Goal: Transaction & Acquisition: Book appointment/travel/reservation

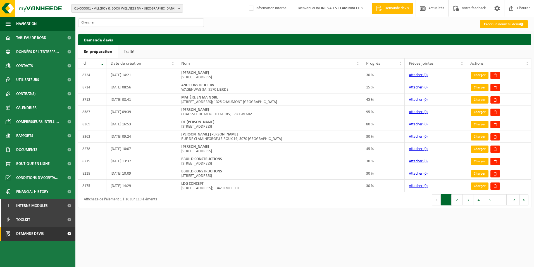
click at [108, 9] on span "01-000001 - VILLEROY & BOCH WELLNESS NV - ROESELARE" at bounding box center [124, 8] width 101 height 8
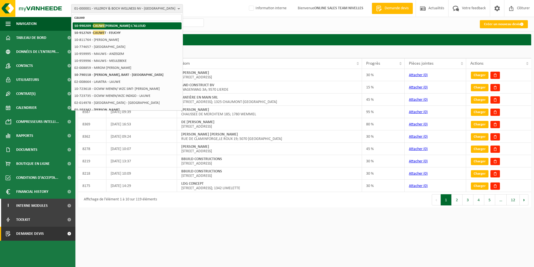
type input "cauwe"
click at [115, 25] on strong "10-990209 - CAUWE SIMON - BRAINE-L'ALLEUD" at bounding box center [109, 25] width 71 height 4
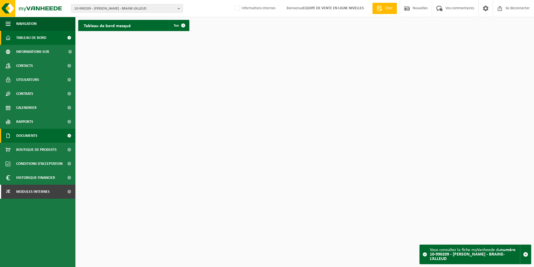
click at [20, 138] on span "Documents" at bounding box center [26, 136] width 21 height 14
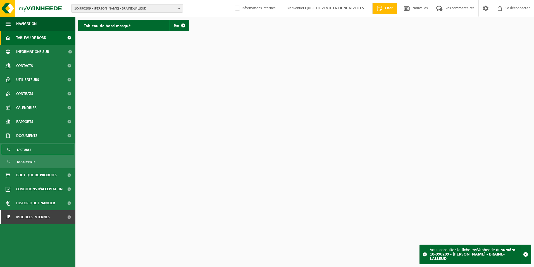
click at [23, 148] on span "Factures" at bounding box center [24, 149] width 14 height 11
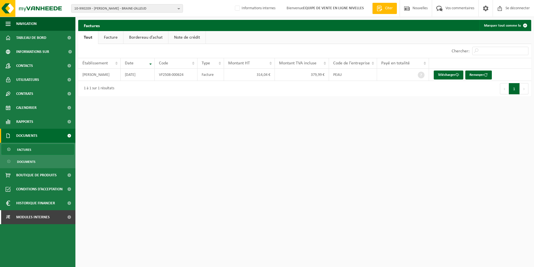
click at [112, 35] on link "Facture" at bounding box center [110, 37] width 25 height 13
click at [482, 75] on font "Renvoyer" at bounding box center [480, 75] width 15 height 4
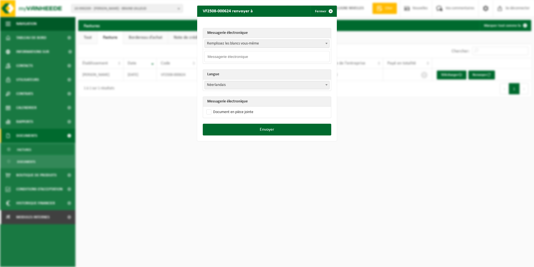
click at [321, 42] on span "Remplissez les blancs vous-même" at bounding box center [267, 44] width 125 height 8
select select "simon.cauwe@gmail.com"
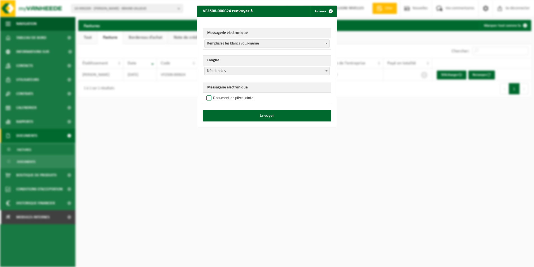
click at [220, 99] on label "Document en pièce jointe" at bounding box center [229, 98] width 48 height 8
click at [220, 94] on input "Document en pièce jointe" at bounding box center [274, 94] width 140 height 0
checkbox input "true"
click at [280, 117] on button "Envoyer" at bounding box center [267, 116] width 129 height 12
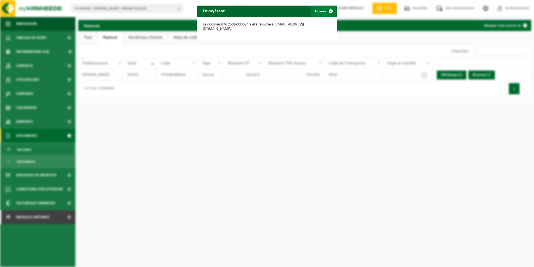
click at [327, 11] on span "button" at bounding box center [330, 11] width 11 height 11
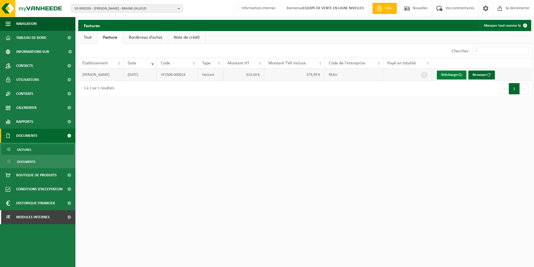
click at [451, 76] on font "Télécharger" at bounding box center [450, 75] width 18 height 4
click at [32, 214] on span "Modules internes" at bounding box center [33, 217] width 34 height 14
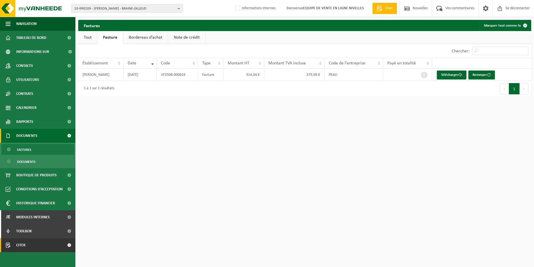
click at [29, 245] on link "Citer" at bounding box center [37, 245] width 75 height 14
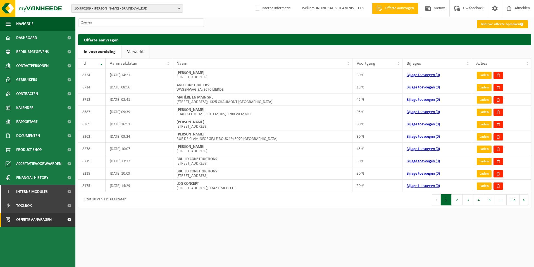
drag, startPoint x: 496, startPoint y: 23, endPoint x: 491, endPoint y: 24, distance: 5.1
click at [496, 23] on link "Nieuwe offerte opmaken" at bounding box center [502, 24] width 51 height 8
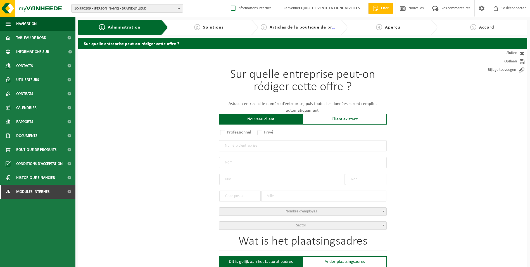
click at [231, 10] on label "Informations internes" at bounding box center [251, 8] width 42 height 8
click at [229, 0] on input "Informations internes" at bounding box center [229, 0] width 0 height 0
checkbox input "true"
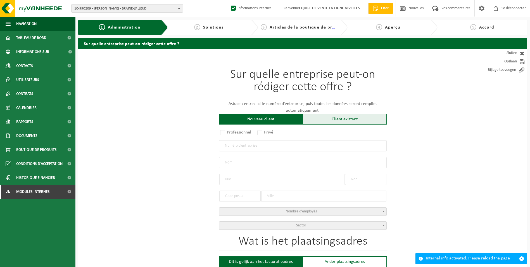
click at [323, 121] on div "Client existant" at bounding box center [345, 119] width 84 height 11
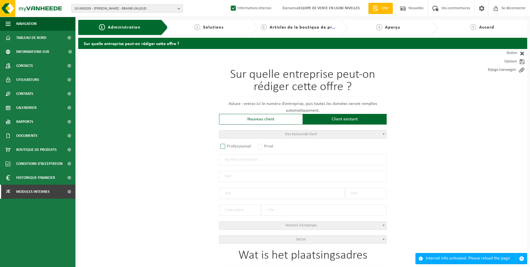
click at [243, 147] on label "Professionnel" at bounding box center [236, 146] width 34 height 8
click at [232, 147] on input "Professionnel" at bounding box center [230, 147] width 4 height 4
radio input "true"
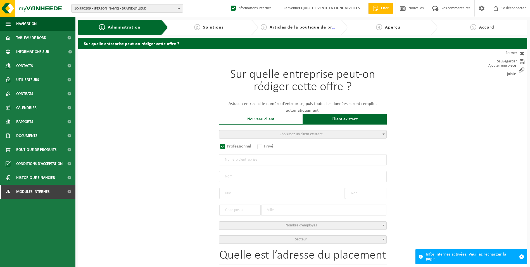
click at [241, 162] on input "text" at bounding box center [303, 159] width 168 height 11
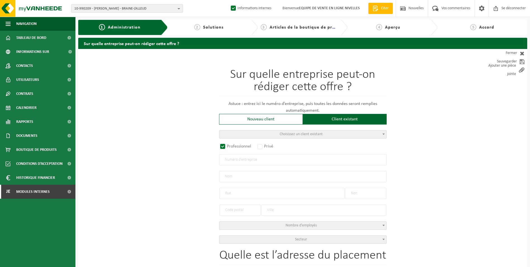
click at [259, 160] on input "text" at bounding box center [303, 159] width 168 height 11
paste input "BE0805.208.084"
type input "BE0805.208.084"
radio input "true"
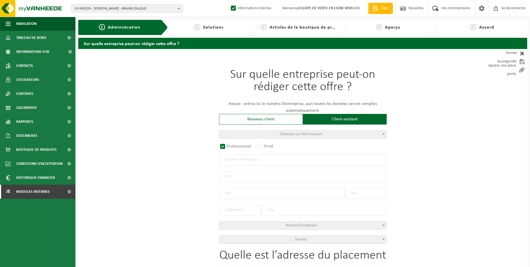
radio input "false"
select select
type input "MDT PARTNERS BV"
type input "ENGELSELAAN"
type input "1"
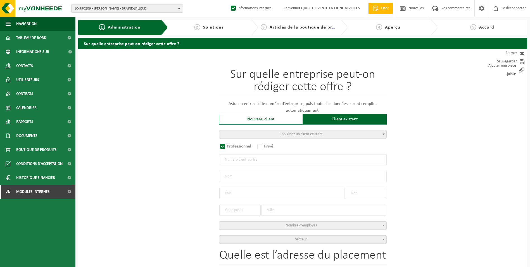
type input "1560"
type input "HOEILAART"
type input "2350647817"
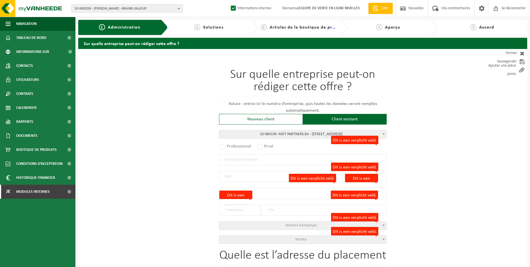
radio input "true"
select select "163704"
type input "0805.208.084"
type input "MDT PARTNERS BV"
type input "ENGELSELAAN"
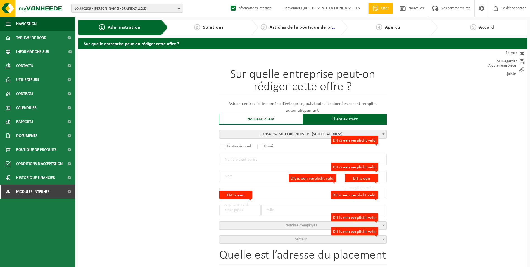
type input "1"
type input "1560"
type input "HOEILAART"
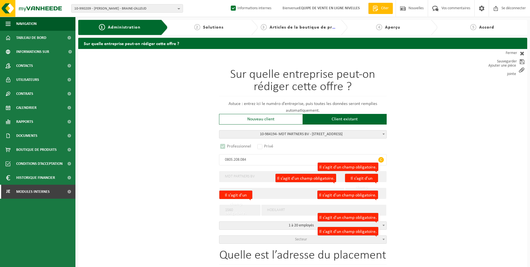
select select "D"
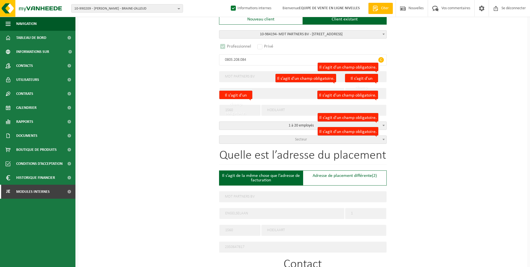
scroll to position [112, 0]
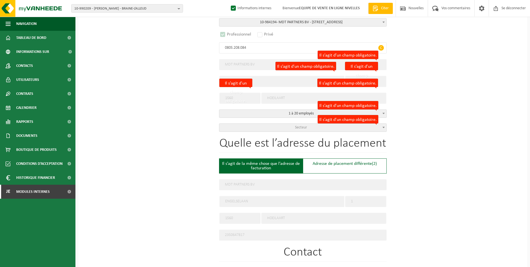
click at [290, 131] on form "Sur quelle entreprise peut-on rédiger cette offre ? Astuce : entrez ici le numé…" at bounding box center [303, 199] width 168 height 525
click at [293, 129] on span "Secteur" at bounding box center [302, 128] width 167 height 8
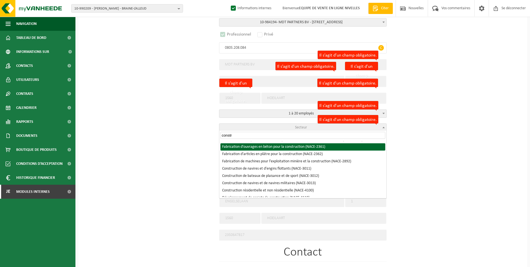
scroll to position [28, 0]
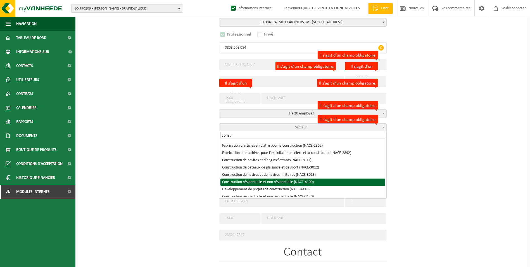
type input "constr"
select select "NACE_4100"
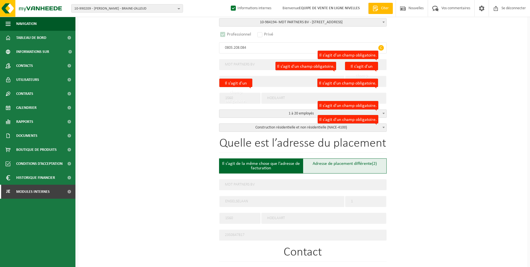
click at [354, 166] on div "Adresse de placement différente (2)" at bounding box center [345, 165] width 84 height 15
type input "Werf -"
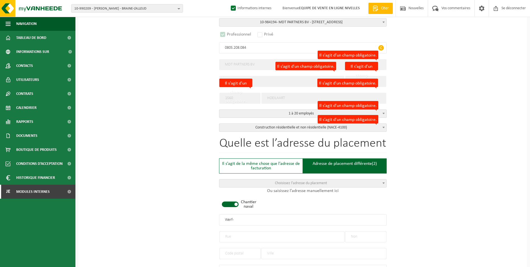
click at [232, 204] on span at bounding box center [230, 204] width 17 height 6
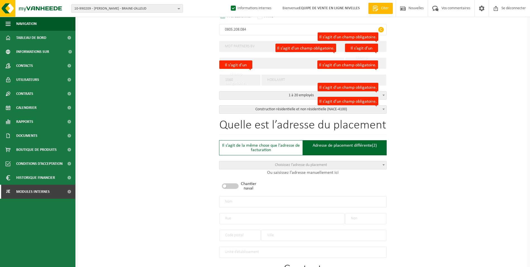
scroll to position [140, 0]
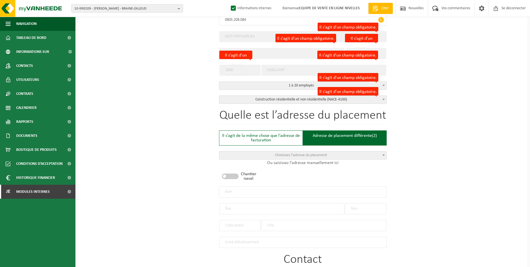
click at [265, 191] on input "text" at bounding box center [303, 191] width 168 height 11
type input "m"
type input "MDT PARTNERS-HOEILAART"
click at [292, 208] on input "text" at bounding box center [281, 208] width 125 height 11
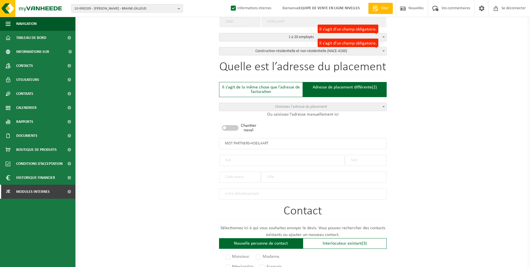
scroll to position [196, 0]
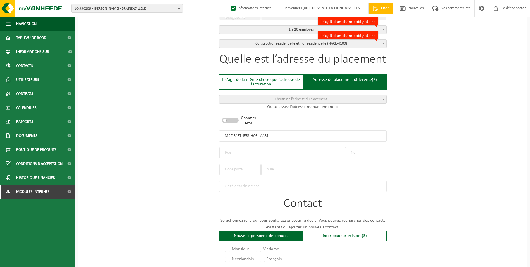
click at [240, 150] on input "text" at bounding box center [281, 152] width 125 height 11
paste input "Engelselaan 1"
type input "Engelselaan 1"
click at [368, 150] on input "text" at bounding box center [365, 152] width 41 height 11
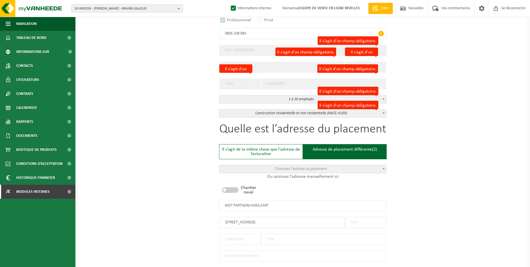
scroll to position [140, 0]
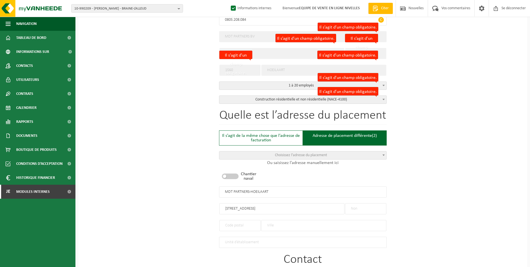
click at [278, 190] on input "MDT PARTNERS-HOEILAART" at bounding box center [303, 191] width 168 height 11
drag, startPoint x: 278, startPoint y: 190, endPoint x: 260, endPoint y: 190, distance: 17.6
click at [260, 190] on input "MDT PARTNERS-HOEILAART" at bounding box center [303, 191] width 168 height 11
type input "MDT PARTNERS-WALHAIN"
drag, startPoint x: 248, startPoint y: 207, endPoint x: 180, endPoint y: 207, distance: 67.4
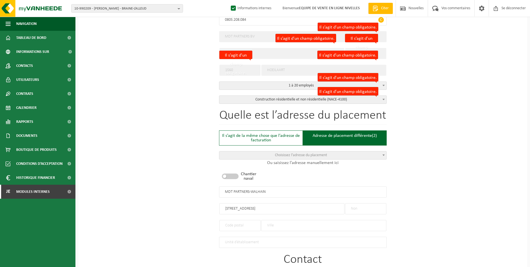
click at [180, 207] on div "Sur quelle entreprise peut-on rédiger cette offre ? Astuce : entrez ici le numé…" at bounding box center [302, 189] width 449 height 560
type input "RUE DE LA CRUCHENERE"
click at [355, 205] on input "text" at bounding box center [365, 208] width 41 height 11
type input "92"
click at [241, 224] on input "text" at bounding box center [239, 225] width 41 height 11
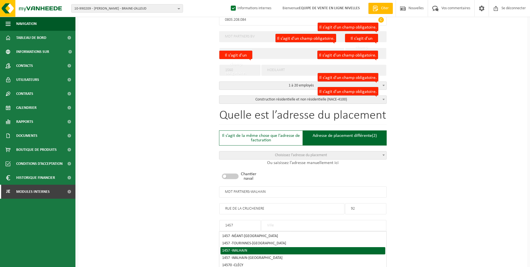
type input "1457"
click at [273, 249] on div "1457 - WALHAIN" at bounding box center [303, 251] width 162 height 4
type input "WALHAIN"
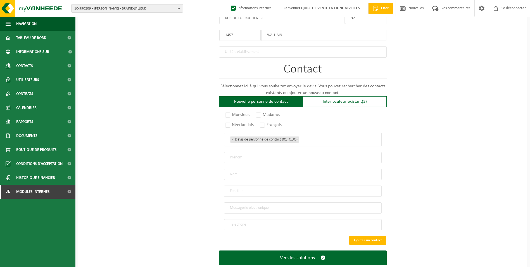
scroll to position [335, 0]
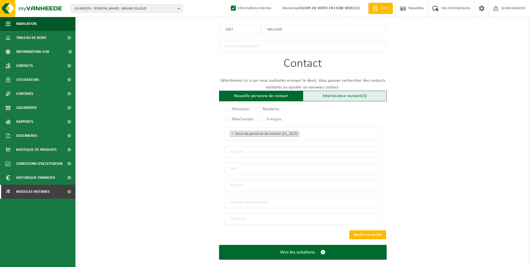
click at [342, 94] on font "Interlocuteur existant" at bounding box center [342, 96] width 39 height 4
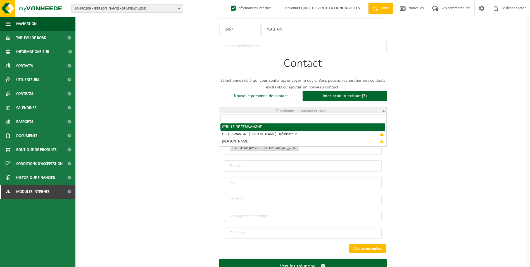
click at [318, 110] on span "Sélectionnez un contact existant" at bounding box center [301, 111] width 51 height 4
radio input "true"
select select "{"code":"10-984195","firstname":"CYRIL","surname":"TERWANGNE","gender":"Unknown…"
type input "CYRIL"
type input "TERWANGNE"
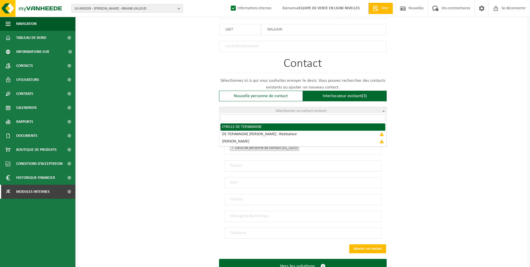
type input "info@mdt-partners.com"
type input "+32496199000"
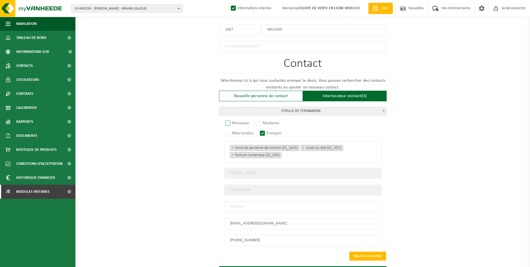
click at [229, 121] on label "Monsieur." at bounding box center [237, 123] width 27 height 8
radio input "true"
click at [255, 208] on input "text" at bounding box center [303, 206] width 158 height 11
type input "CONTACT"
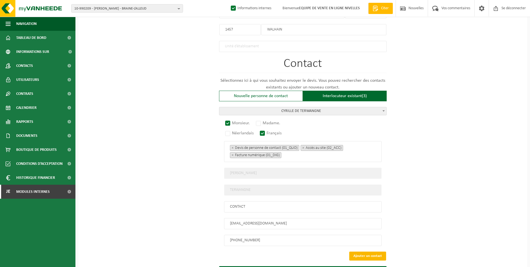
click at [358, 251] on button "Ajouter un contact" at bounding box center [367, 255] width 37 height 9
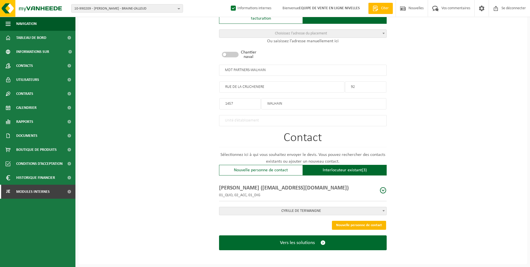
scroll to position [259, 0]
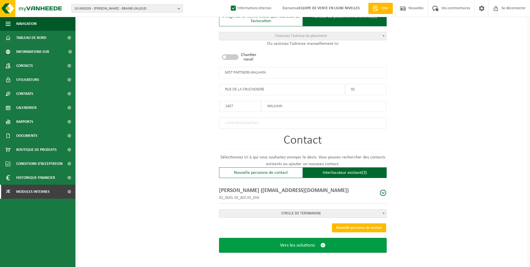
click at [302, 245] on span "Vers les solutions" at bounding box center [297, 245] width 35 height 6
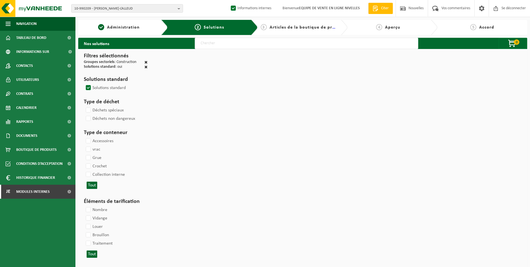
select select
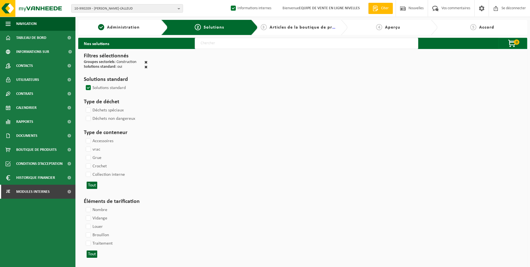
select select
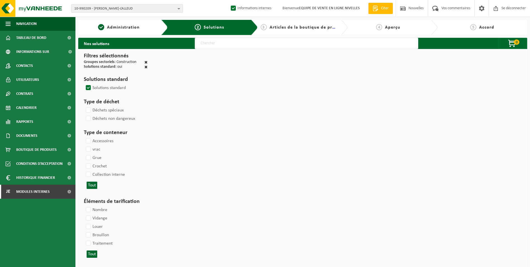
select select
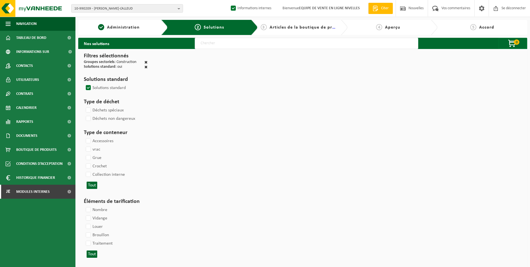
select select
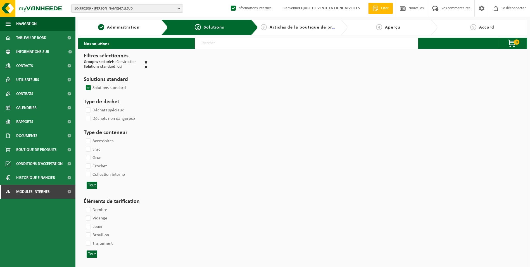
select select
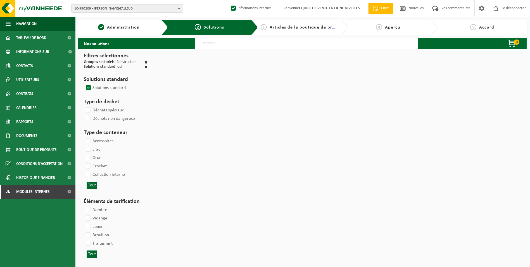
select select
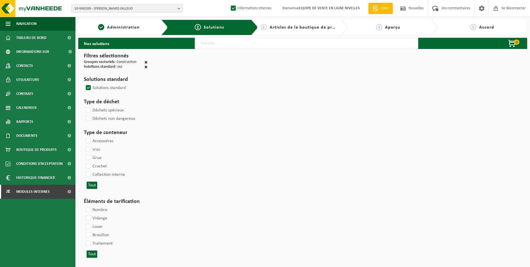
select select
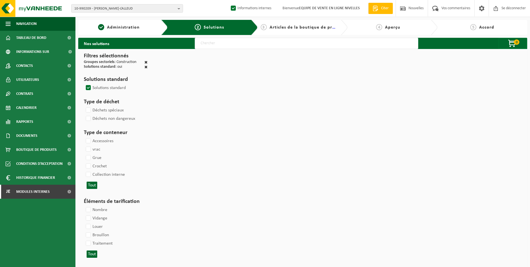
select select
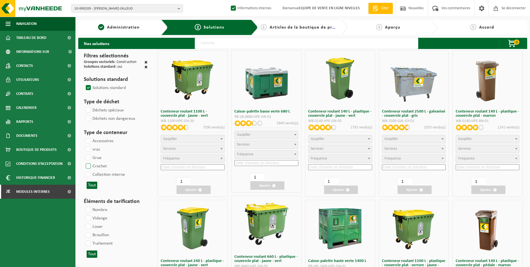
click at [90, 167] on label "Crochet" at bounding box center [96, 166] width 22 height 8
click at [84, 162] on input "Crochet" at bounding box center [84, 162] width 0 height 0
checkbox input "true"
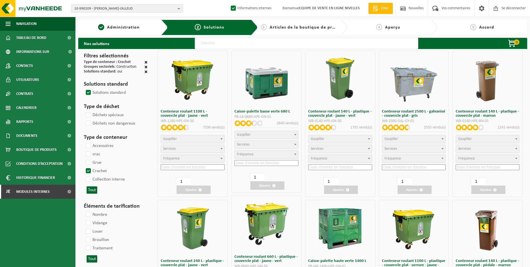
scroll to position [28, 0]
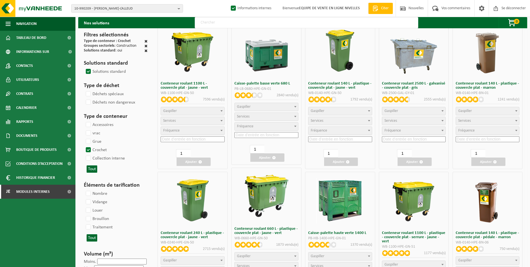
select select
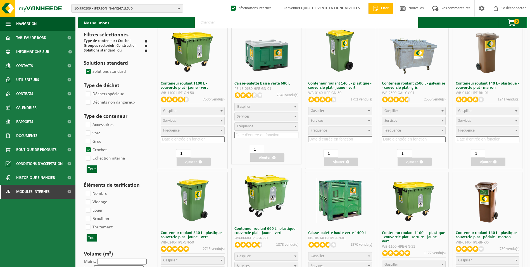
select select
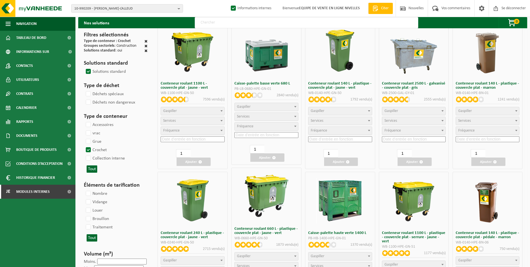
select select
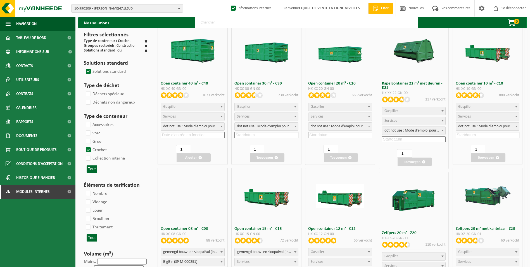
select select
select select "25"
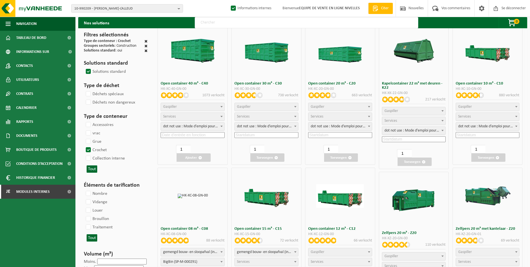
select select "197"
select select "25"
select select "8"
select select "25"
select select "7"
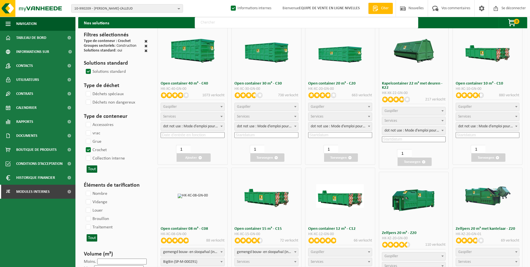
select select "25"
select select "7"
select select "25"
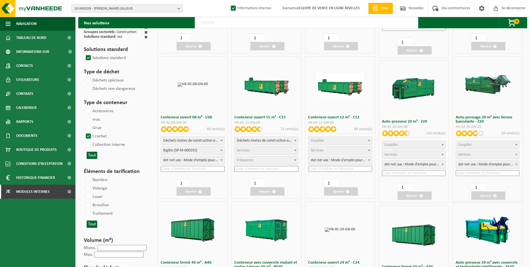
scroll to position [140, 0]
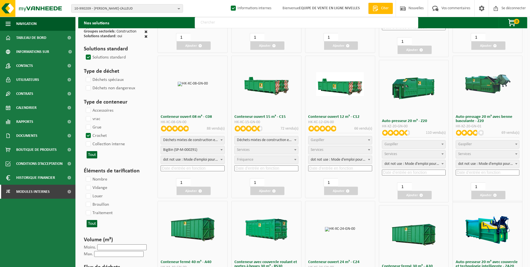
click at [341, 141] on span "Gaspiller" at bounding box center [340, 140] width 63 height 8
select select "31"
select select
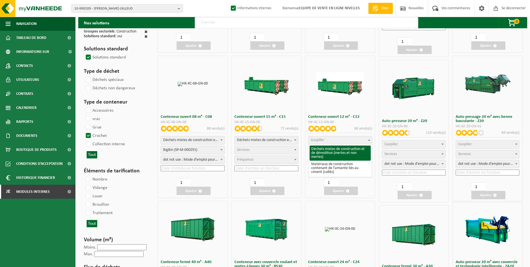
select select
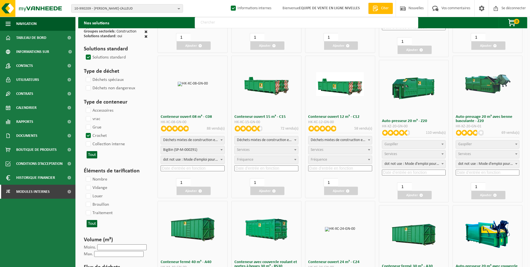
click at [333, 150] on span "Services" at bounding box center [340, 150] width 63 height 8
select select "197"
select select "25"
click at [331, 167] on input at bounding box center [340, 168] width 64 height 6
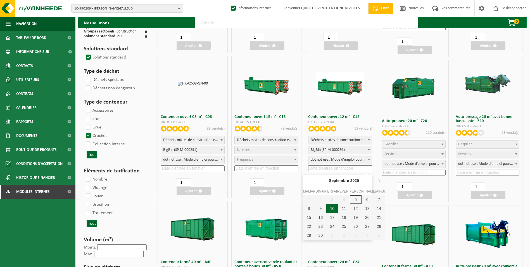
click at [331, 209] on div "10" at bounding box center [332, 208] width 12 height 9
type input "2025-09-10"
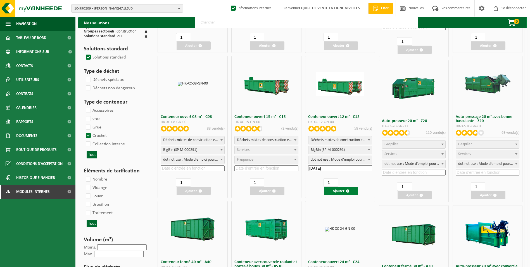
click at [340, 191] on font "Ajouter" at bounding box center [339, 191] width 12 height 4
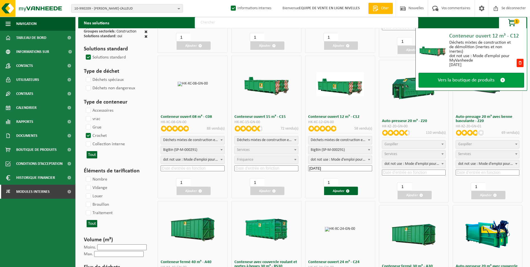
click at [457, 80] on span "Vers la boutique de produits" at bounding box center [466, 80] width 57 height 6
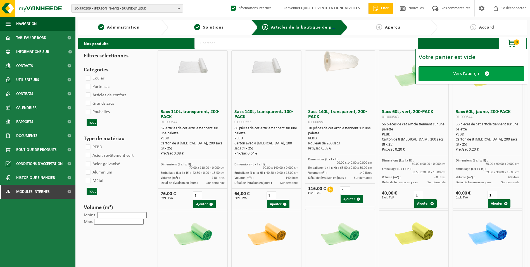
click at [469, 76] on span "Vers l’aperçu" at bounding box center [466, 74] width 26 height 6
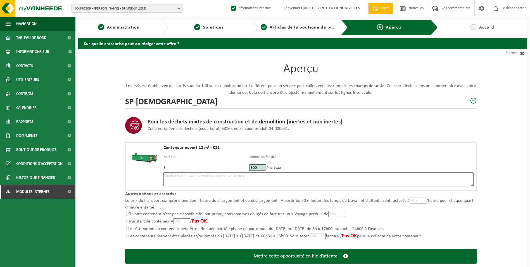
click at [263, 176] on textarea at bounding box center [319, 179] width 310 height 14
type textarea "p"
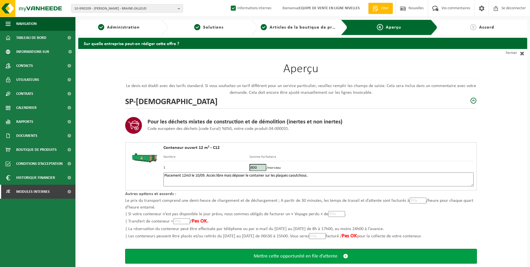
type textarea "Placement 12m3 le 10/09. Accès libre mais déposer le container sur les plaques …"
click at [297, 255] on span "Mettre cette opportunité en file d’attente" at bounding box center [296, 256] width 84 height 6
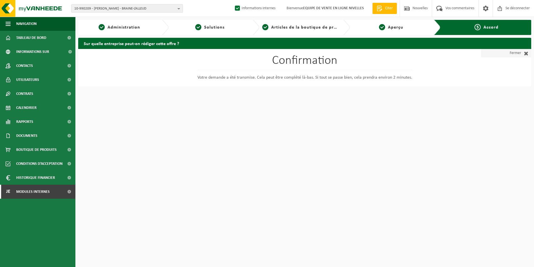
click at [517, 53] on font "Fermer" at bounding box center [515, 53] width 11 height 8
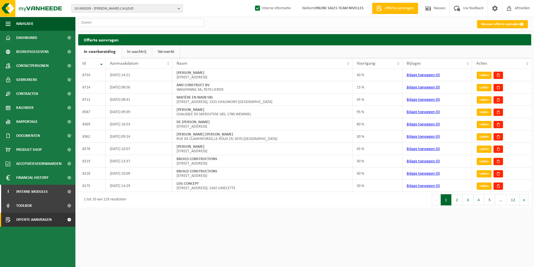
click at [131, 52] on link "In wachtrij" at bounding box center [137, 51] width 30 height 13
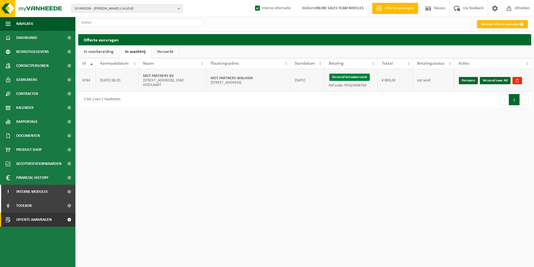
click at [339, 77] on button "Verzend betaalverzoek" at bounding box center [350, 77] width 41 height 7
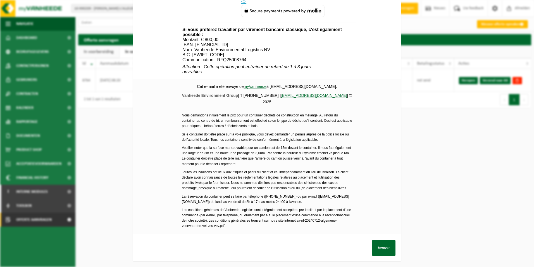
scroll to position [202, 0]
click at [379, 243] on button "Envoyer" at bounding box center [383, 248] width 23 height 16
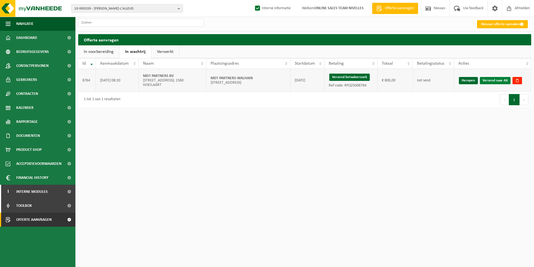
click at [487, 80] on link "Verzend naar AX" at bounding box center [495, 80] width 31 height 7
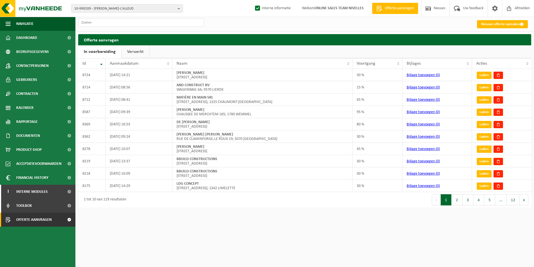
click at [139, 53] on link "Verwerkt" at bounding box center [136, 51] width 28 height 13
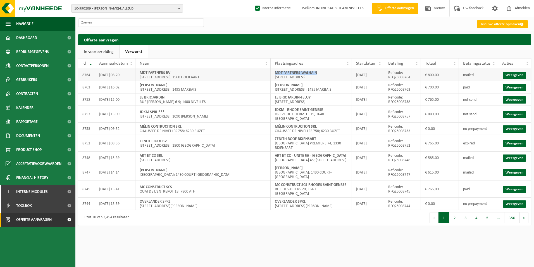
drag, startPoint x: 273, startPoint y: 72, endPoint x: 334, endPoint y: 71, distance: 60.4
click at [334, 71] on td "MDT PARTNERS-WALHAIN [STREET_ADDRESS]" at bounding box center [311, 75] width 81 height 12
copy strong "MDT PARTNERS-WALHAIN"
click at [493, 24] on link "Nieuwe offerte opmaken" at bounding box center [502, 24] width 51 height 8
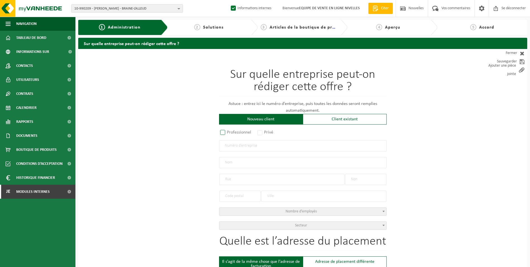
click at [233, 133] on label "Professionnel" at bounding box center [236, 132] width 34 height 8
click at [232, 133] on input "Professionnel" at bounding box center [230, 133] width 4 height 4
radio input "true"
click at [234, 147] on input "text" at bounding box center [303, 145] width 168 height 11
type input "0819371965"
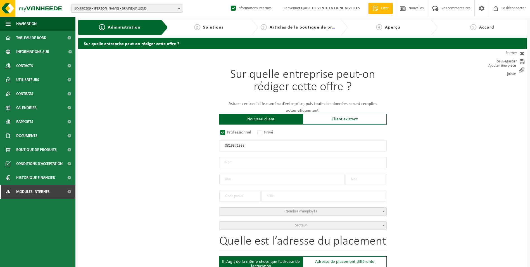
radio input "false"
select select
type input "JNS CONCEPT SRL"
type input "RUE DES RÉSERVOIRS"
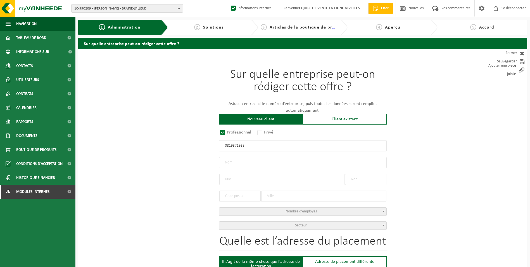
type input "37"
type input "1480"
type input "TUBIZE"
type input "2182370435"
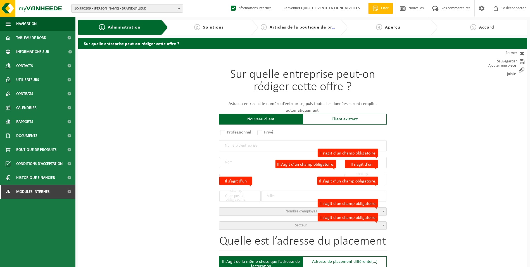
radio input "true"
select select "152394"
type input "0819.371.965"
type input "JNS CONCEPT SRL"
type input "RUE DES RÉSERVOIRS"
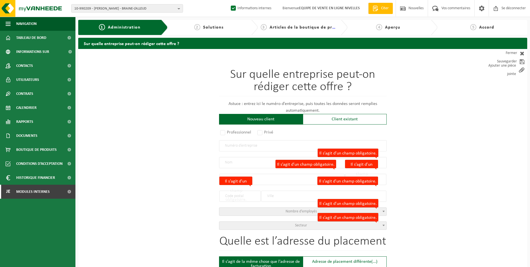
type input "37"
type input "1480"
type input "TUBIZE"
select select "1144"
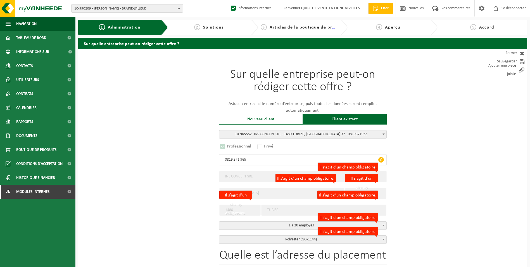
select select "D"
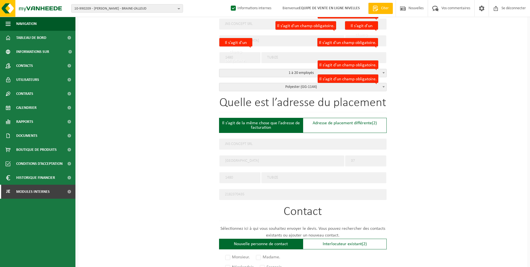
scroll to position [168, 0]
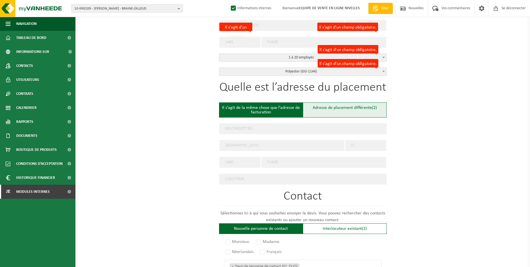
click at [315, 109] on font "Adresse de placement différente" at bounding box center [342, 107] width 59 height 4
type input "Werf -"
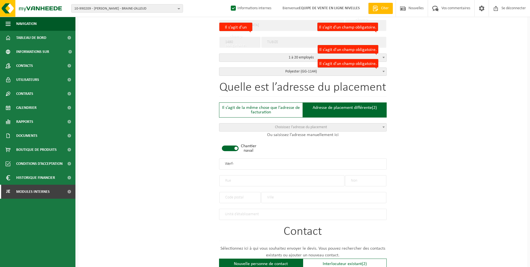
click at [235, 148] on span at bounding box center [230, 148] width 17 height 6
click at [241, 178] on input "text" at bounding box center [281, 180] width 125 height 11
type input "alzenberg steenwerck"
click at [370, 179] on input "text" at bounding box center [365, 180] width 41 height 11
type input "1212"
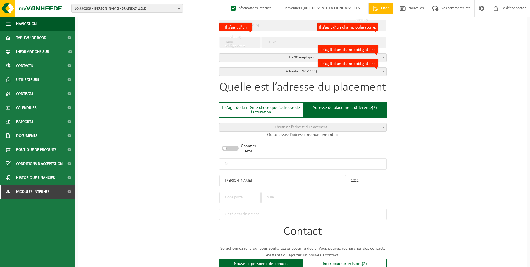
click at [291, 194] on input "text" at bounding box center [323, 197] width 125 height 11
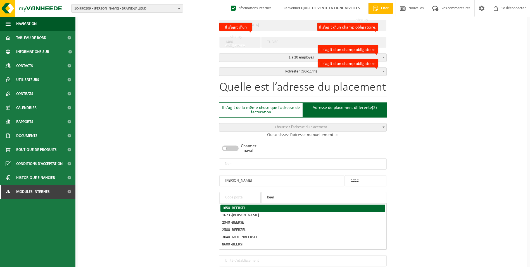
type input "beer"
click at [251, 206] on div "1650 - BEERSEL" at bounding box center [303, 208] width 162 height 4
type input "1650"
type input "BEERSEL"
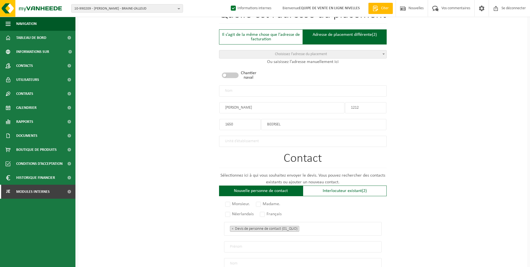
scroll to position [341, 0]
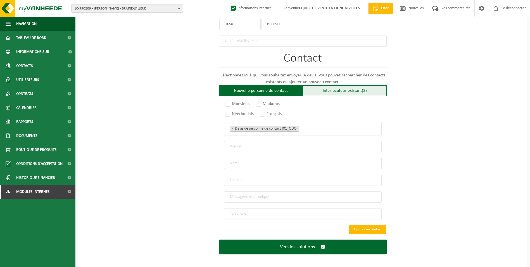
click at [346, 88] on font "Interlocuteur existant" at bounding box center [342, 90] width 39 height 4
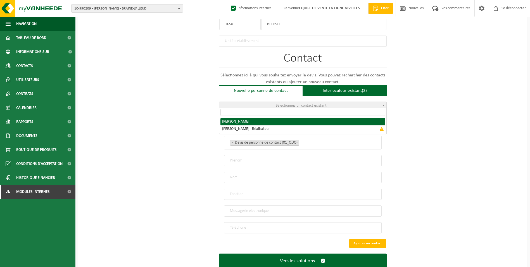
click at [328, 106] on span "Sélectionnez un contact existant" at bounding box center [302, 106] width 167 height 8
radio input "true"
select select "{"code":"10-965553","firstname":"STEVE","surname":"JANSSEN","gender":"Unknown",…"
type input "STEVE"
type input "JANSSEN"
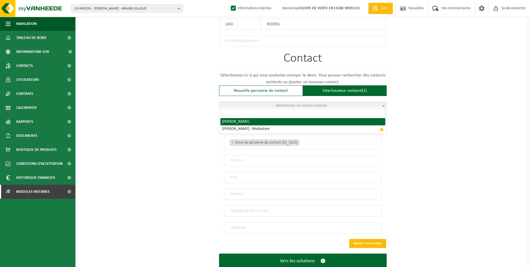
type input "jnsconcept15@gmail.com"
type input "+32 475828353"
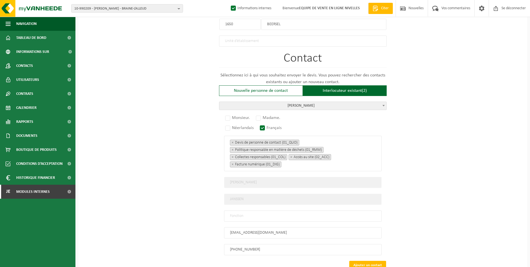
click at [294, 212] on input "text" at bounding box center [303, 215] width 158 height 11
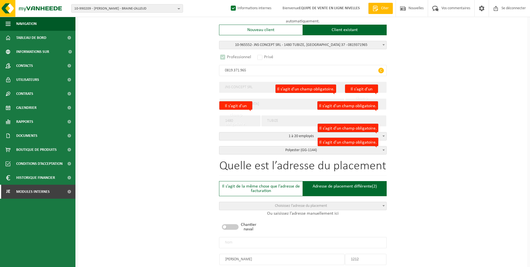
scroll to position [117, 0]
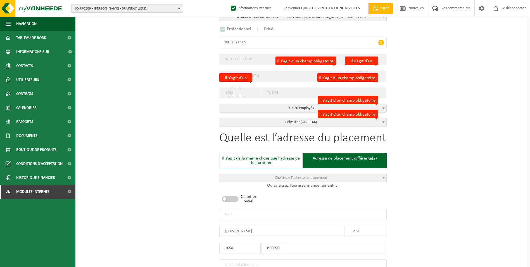
type input "contact"
click at [247, 213] on input "text" at bounding box center [303, 214] width 168 height 11
click at [255, 212] on input "JNS" at bounding box center [303, 214] width 168 height 11
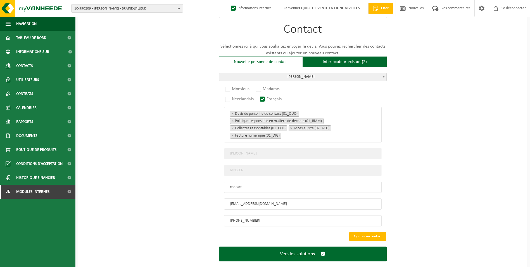
scroll to position [377, 0]
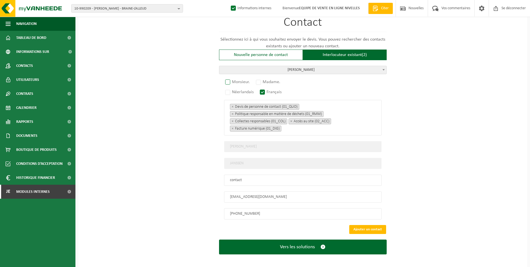
type input "JNS CONCEPT SRL-BEERSEL"
click at [228, 79] on label "Monsieur." at bounding box center [237, 82] width 27 height 8
radio input "true"
click at [368, 225] on button "Ajouter un contact" at bounding box center [367, 229] width 37 height 9
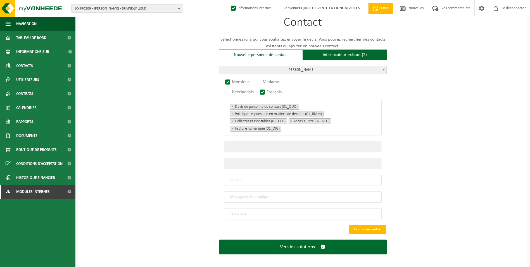
scroll to position [259, 0]
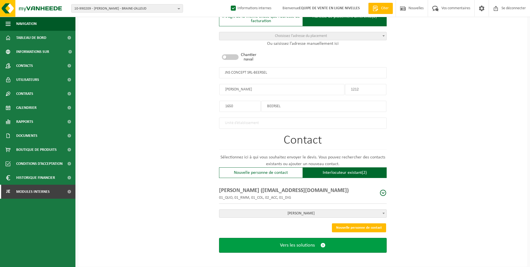
click at [313, 243] on span "Vers les solutions" at bounding box center [297, 245] width 35 height 6
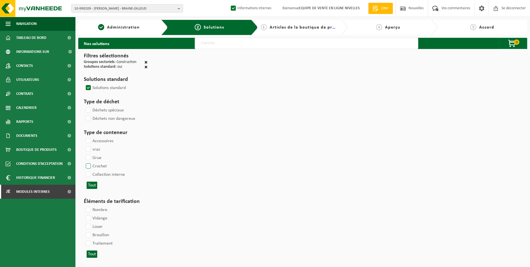
click at [89, 165] on label "Crochet" at bounding box center [96, 166] width 22 height 8
click at [84, 162] on input "Crochet" at bounding box center [84, 162] width 0 height 0
checkbox input "true"
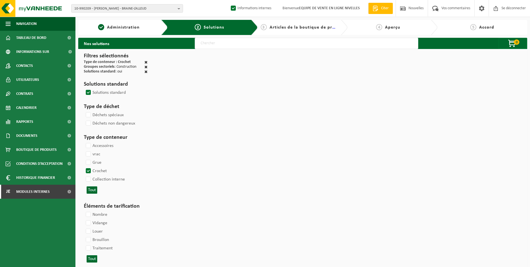
select select
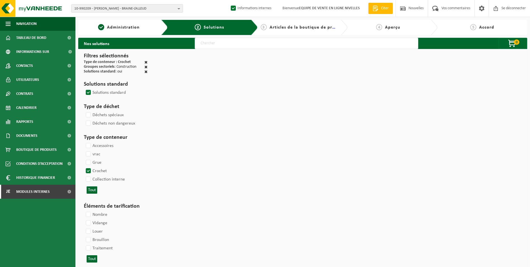
select select
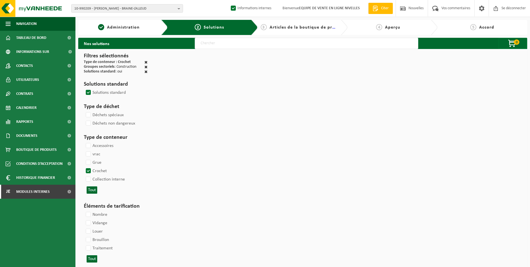
select select
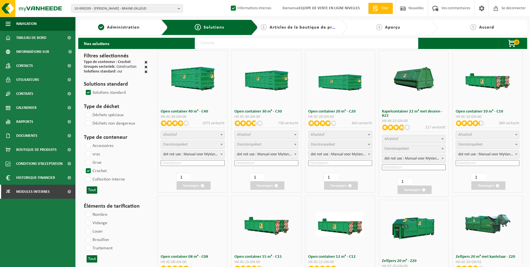
select select
select select "25"
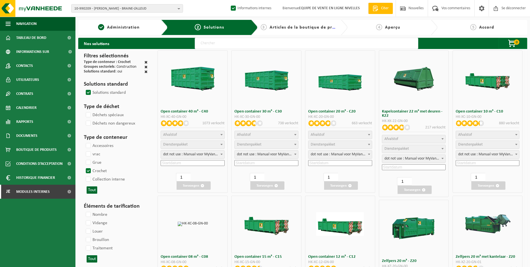
select select
select select "197"
select select "25"
select select "8"
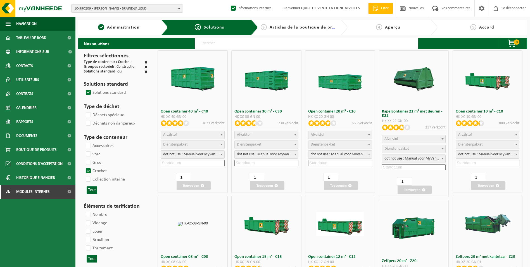
select select "25"
select select "7"
select select
select select "7"
select select
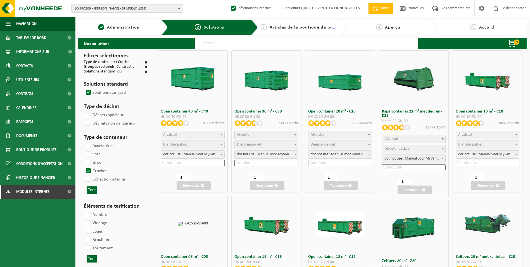
select select "25"
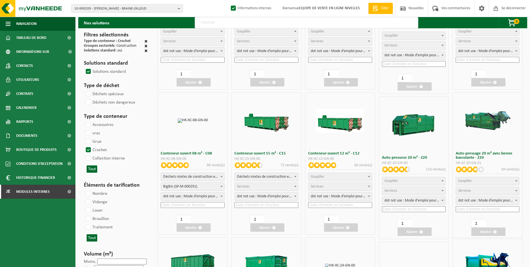
scroll to position [112, 0]
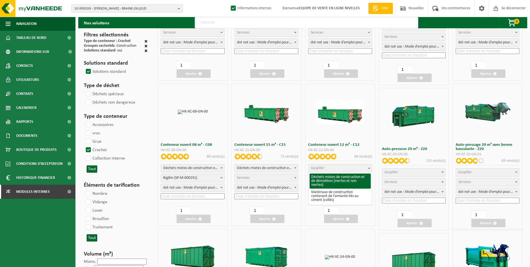
click at [335, 167] on span "Gaspiller" at bounding box center [340, 168] width 63 height 8
select select "31"
select select
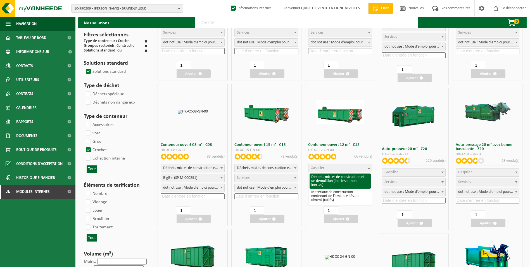
select select
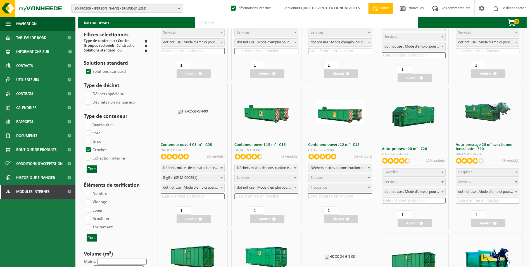
click at [332, 177] on span "Services" at bounding box center [340, 178] width 63 height 8
select select "197"
select select "25"
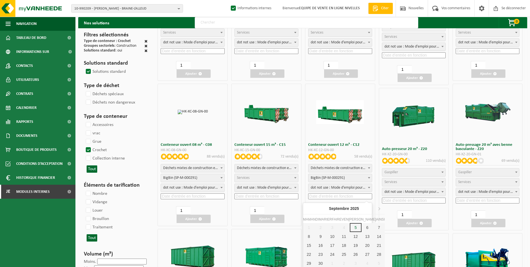
click at [329, 194] on input at bounding box center [340, 196] width 64 height 6
click at [308, 235] on div "8" at bounding box center [309, 236] width 12 height 9
type input "2025-09-08"
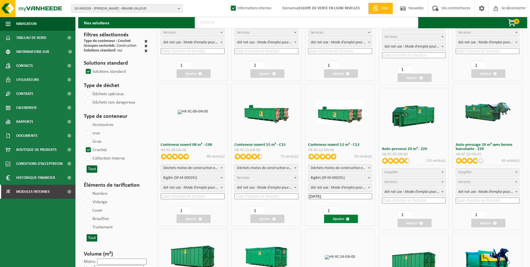
click at [344, 220] on font "Ajouter" at bounding box center [339, 219] width 12 height 4
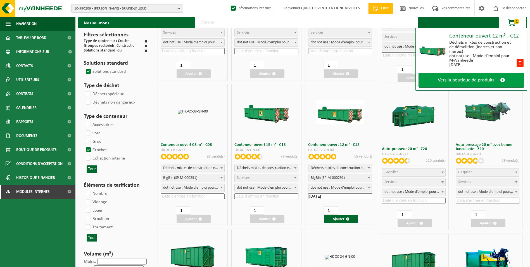
click at [471, 79] on span "Vers la boutique de produits" at bounding box center [466, 80] width 57 height 6
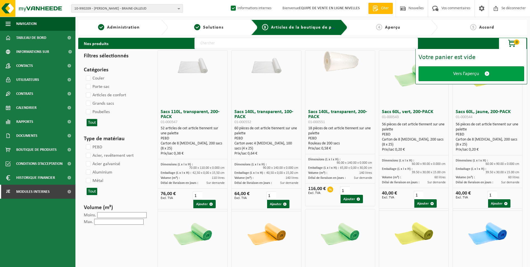
click at [461, 75] on span "Vers l’aperçu" at bounding box center [466, 74] width 26 height 6
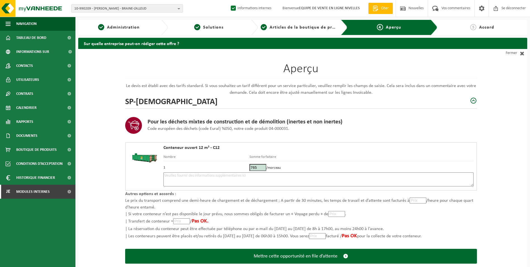
click at [224, 178] on textarea at bounding box center [319, 179] width 310 height 14
type textarea "p"
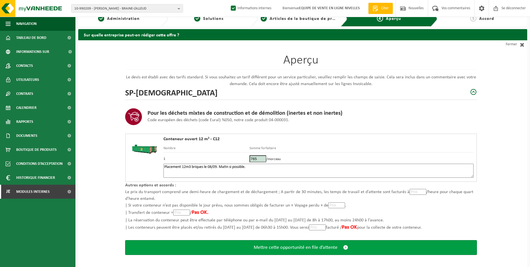
scroll to position [13, 0]
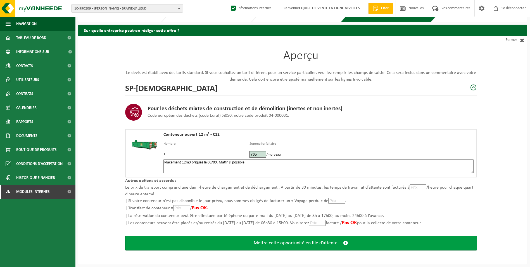
type textarea "Placement 12m3 briques le 08/09. Matin si possible."
click at [293, 242] on span "Mettre cette opportunité en file d’attente" at bounding box center [296, 243] width 84 height 6
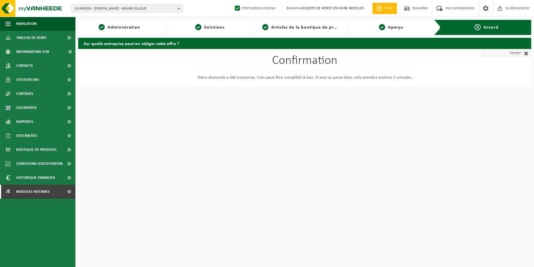
click at [520, 53] on font "Fermer" at bounding box center [515, 53] width 11 height 8
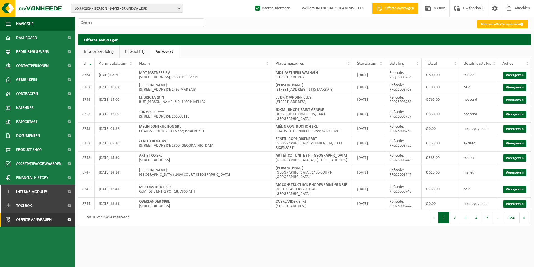
click at [131, 53] on link "In wachtrij" at bounding box center [135, 51] width 30 height 13
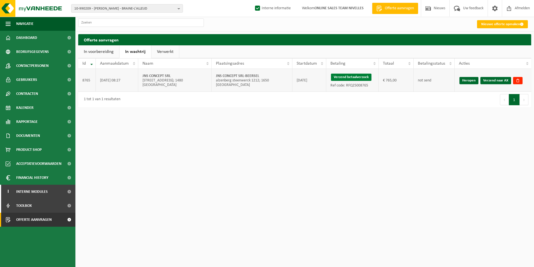
click at [357, 77] on button "Verzend betaalverzoek" at bounding box center [351, 77] width 41 height 7
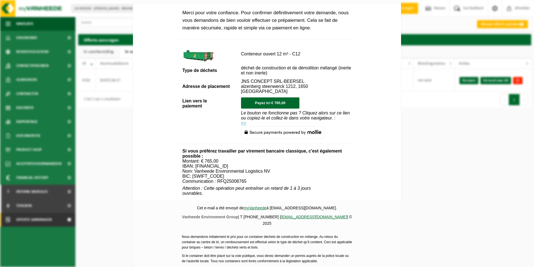
scroll to position [196, 0]
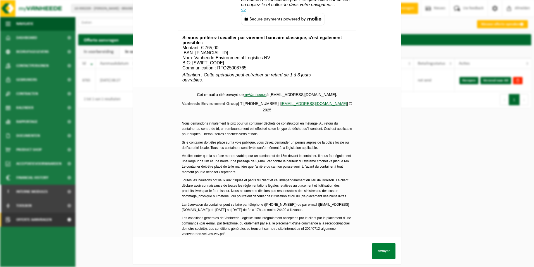
click at [382, 250] on button "Envoyer" at bounding box center [383, 251] width 23 height 16
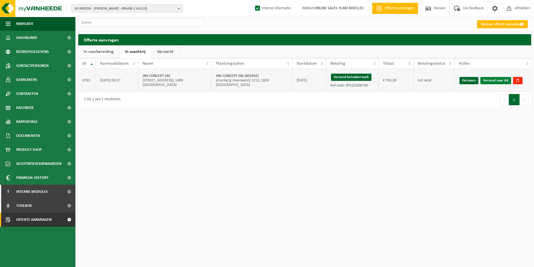
click at [497, 81] on link "Verzend naar AX" at bounding box center [496, 80] width 31 height 7
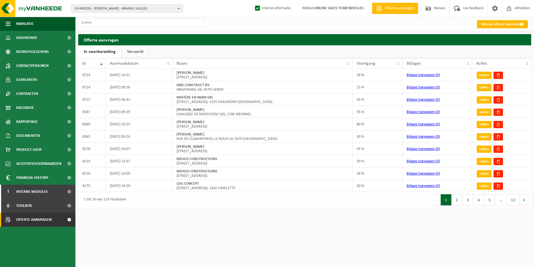
click at [133, 53] on link "Verwerkt" at bounding box center [136, 51] width 28 height 13
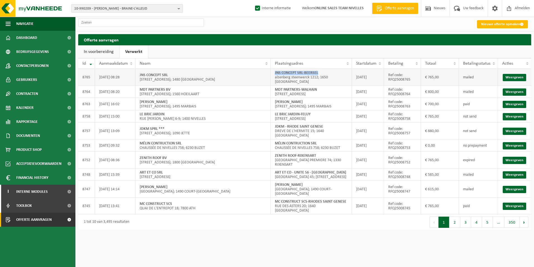
drag, startPoint x: 274, startPoint y: 70, endPoint x: 323, endPoint y: 71, distance: 48.7
click at [323, 71] on td "JNS CONCEPT SRL-BEERSEL alzenberg steenwerck 1212; 1650 BEERSEL" at bounding box center [311, 77] width 81 height 17
copy strong "JNS CONCEPT SRL-BEERSEL"
click at [490, 25] on link "Nieuwe offerte opmaken" at bounding box center [502, 24] width 51 height 8
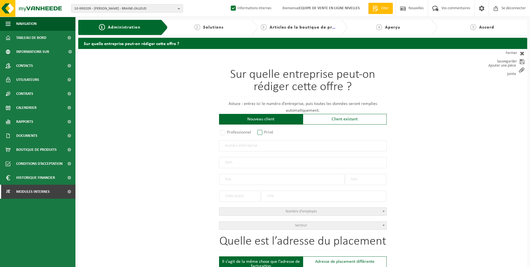
click at [260, 132] on label "Privé" at bounding box center [265, 132] width 19 height 8
click at [266, 132] on input "Privé" at bounding box center [268, 133] width 4 height 4
radio input "true"
select select "P"
select select "1707"
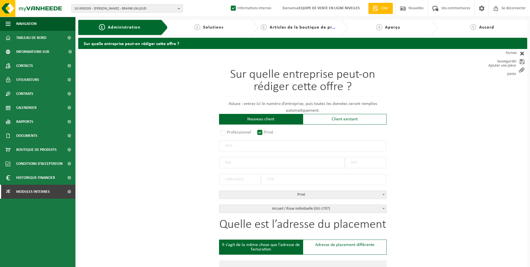
click at [239, 148] on input "text" at bounding box center [303, 145] width 168 height 11
type input "DI BATTISTA GLORIA"
click at [252, 160] on input "text" at bounding box center [281, 162] width 125 height 11
type input "RUE DES FRAISIERS"
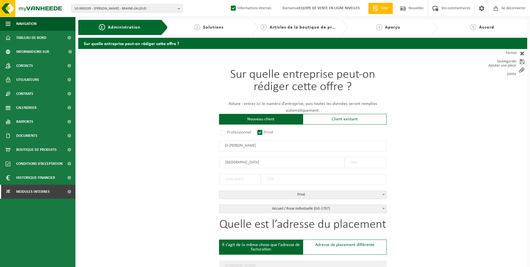
type input "RUE DES FRAISIERS"
click at [363, 159] on input "text" at bounding box center [365, 162] width 41 height 11
type input "13"
click at [252, 179] on input "text" at bounding box center [239, 179] width 41 height 11
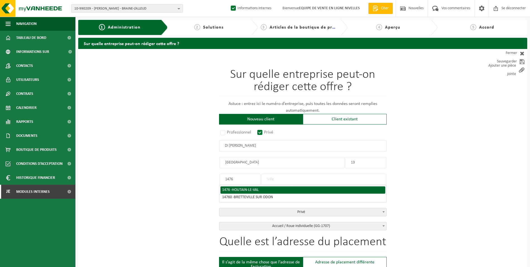
type input "1476"
click at [248, 190] on span "HOUTAIN-LE-VAL" at bounding box center [245, 190] width 27 height 4
type input "HOUTAIN-LE-VAL"
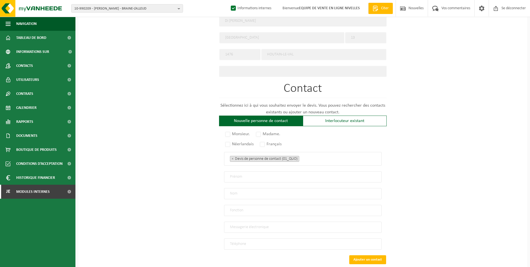
scroll to position [252, 0]
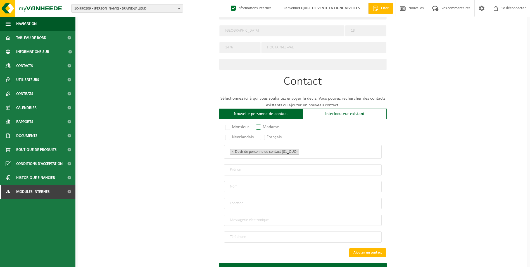
click at [261, 123] on label "Madame." at bounding box center [268, 127] width 27 height 8
radio input "true"
click at [265, 134] on label "Français" at bounding box center [271, 137] width 25 height 8
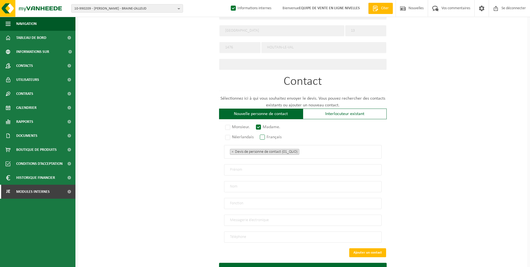
radio input "true"
click at [310, 148] on ul "× Devis de personne de contact (01_QUO)" at bounding box center [303, 151] width 146 height 7
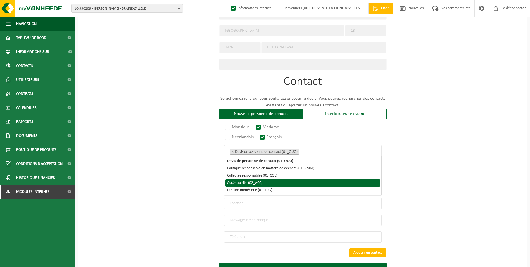
click at [271, 182] on li "Accès au site (02_ACC)" at bounding box center [303, 182] width 155 height 7
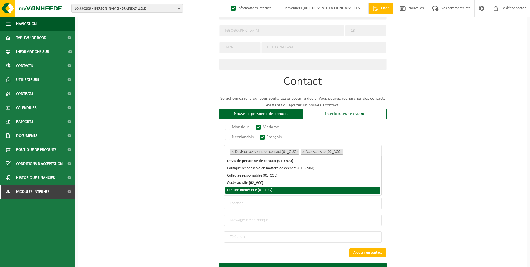
click at [271, 190] on li "Facture numérique (01_DIG)" at bounding box center [303, 189] width 155 height 7
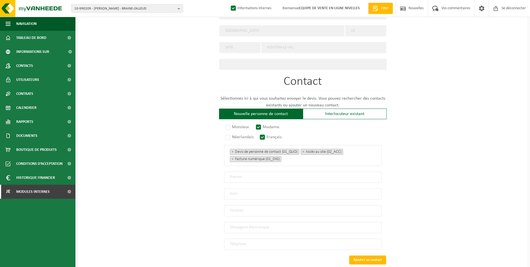
click at [183, 169] on div "Sur quelle entreprise peut-on rédiger cette offre ? Astuce : entrez ici le numé…" at bounding box center [302, 47] width 449 height 501
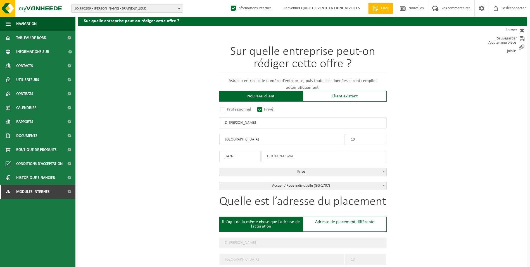
scroll to position [0, 0]
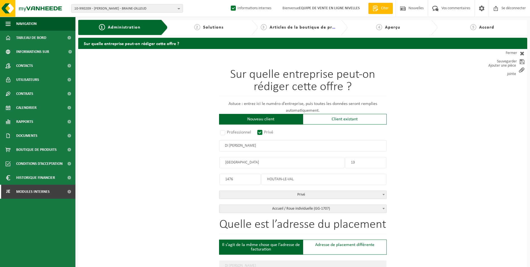
drag, startPoint x: 259, startPoint y: 145, endPoint x: 211, endPoint y: 145, distance: 48.1
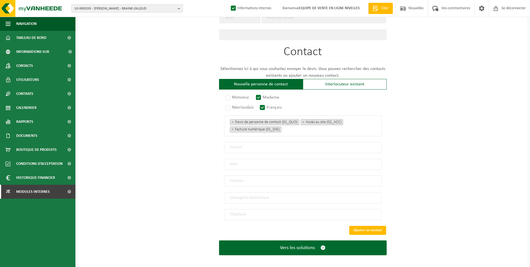
scroll to position [282, 0]
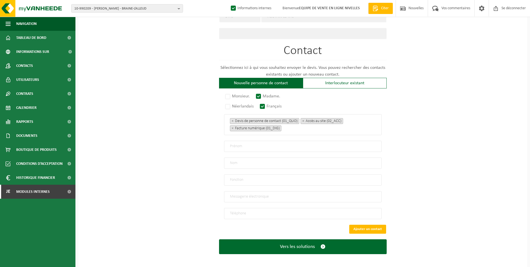
click at [238, 146] on input "text" at bounding box center [303, 146] width 158 height 11
paste input "DI BATTISTA GLORIA"
type input "DI BATTISTA GLORIA"
click at [242, 193] on input "email" at bounding box center [303, 196] width 158 height 11
type input "DIBATTISTAGLORIA@YAHOO.COM"
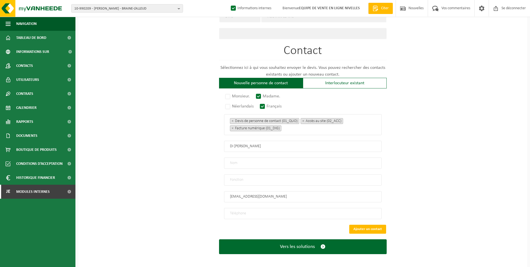
click at [247, 209] on input "tel" at bounding box center [303, 213] width 158 height 11
click at [249, 211] on input "tel" at bounding box center [303, 213] width 158 height 11
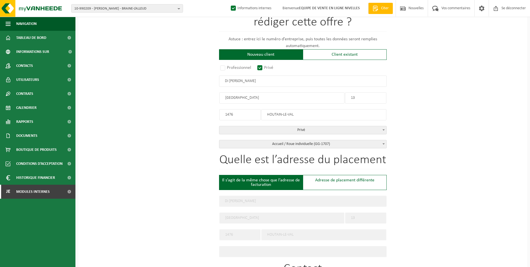
scroll to position [59, 0]
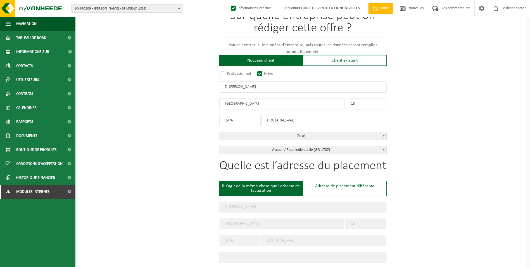
type input "+32 473 48 04 59"
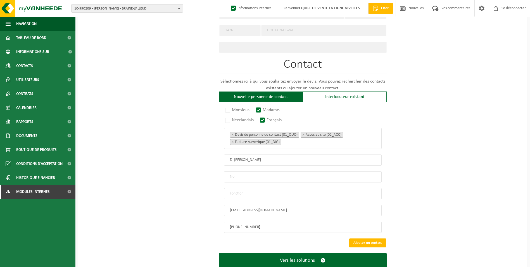
scroll to position [282, 0]
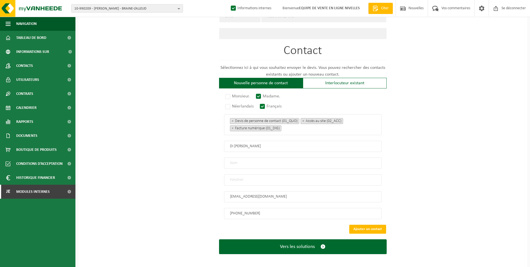
drag, startPoint x: 249, startPoint y: 142, endPoint x: 225, endPoint y: 142, distance: 23.5
click at [225, 142] on input "DI [PERSON_NAME]" at bounding box center [303, 146] width 158 height 11
type input "GLORIA"
click at [242, 158] on input "text" at bounding box center [303, 162] width 158 height 11
paste input "DI BATTISTA"
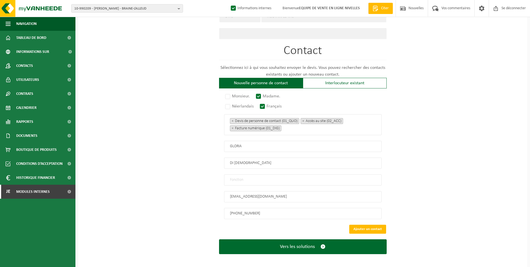
type input "DI BATTISTA"
click at [230, 143] on input "GLORIA" at bounding box center [303, 146] width 158 height 11
type input "GLORIA"
click at [270, 181] on input "text" at bounding box center [303, 179] width 158 height 11
type input "CONTACT"
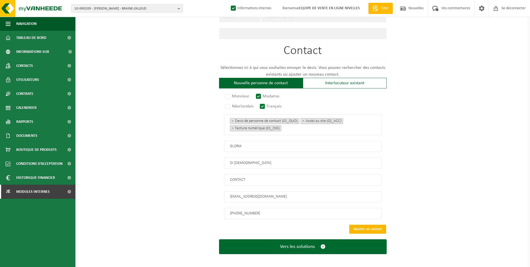
click at [359, 225] on button "Ajouter un contact" at bounding box center [367, 228] width 37 height 9
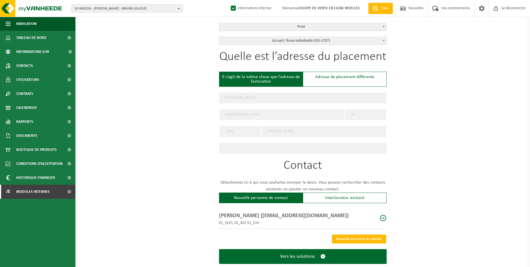
scroll to position [179, 0]
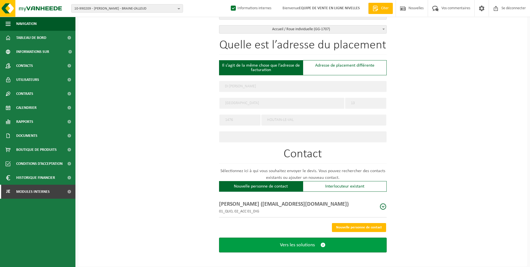
click at [313, 242] on span "Vers les solutions" at bounding box center [297, 245] width 35 height 6
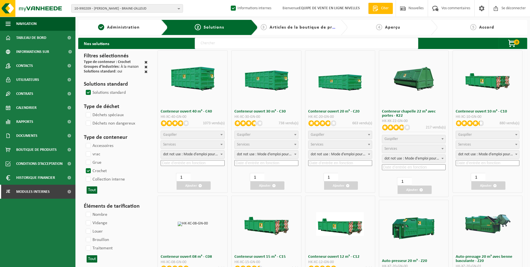
select select
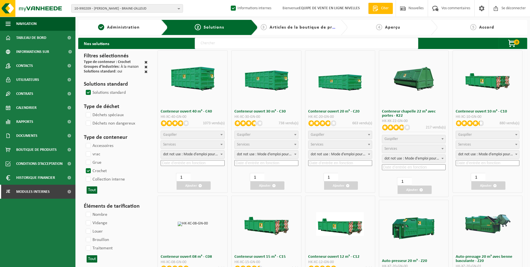
select select
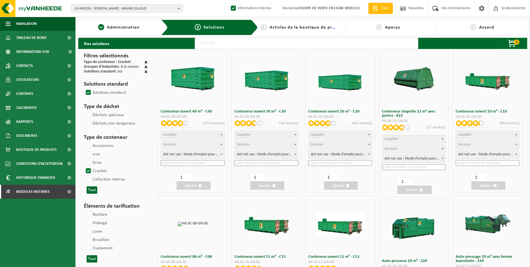
select select
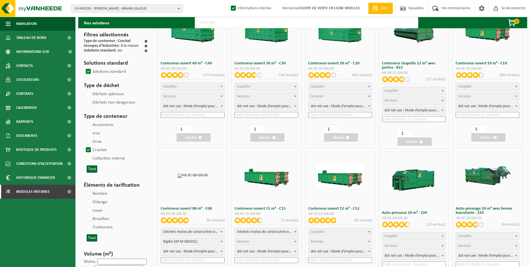
scroll to position [112, 0]
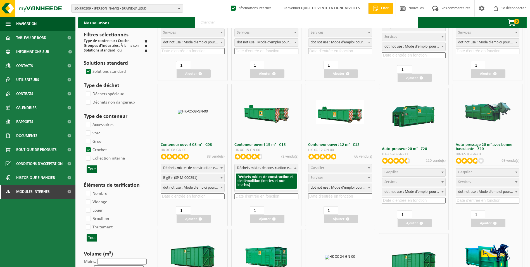
click at [272, 168] on span "Déchets mixtes de construction et de démolition (inertes et non inertes)" at bounding box center [266, 168] width 63 height 8
select select
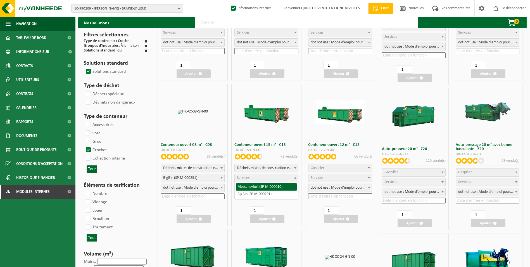
click at [265, 178] on span "Services" at bounding box center [266, 178] width 63 height 8
select select "197"
select select "25"
click at [254, 196] on input at bounding box center [267, 196] width 64 height 6
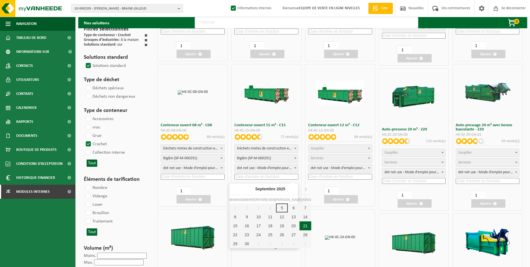
scroll to position [140, 0]
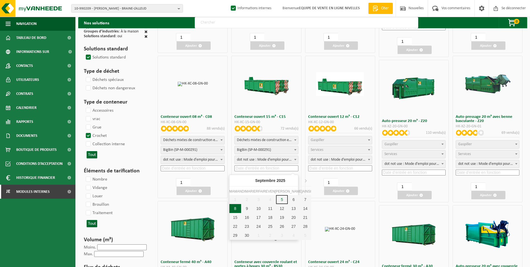
click at [236, 207] on div "8" at bounding box center [235, 208] width 12 height 9
type input "2025-09-08"
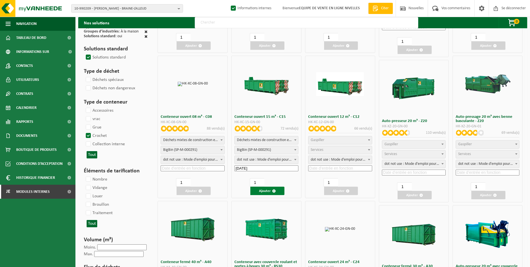
click at [272, 192] on button "Ajouter" at bounding box center [267, 190] width 34 height 8
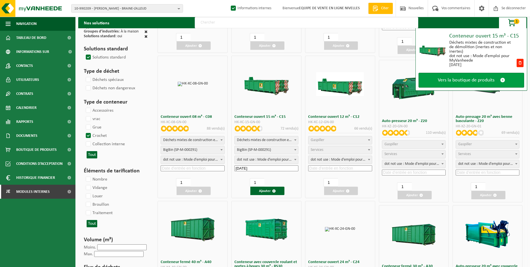
click at [481, 82] on span "Vers la boutique de produits" at bounding box center [466, 80] width 57 height 6
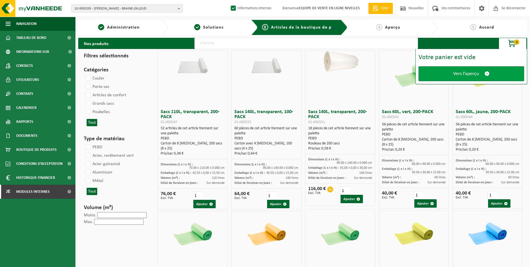
click at [469, 72] on span "Vers l’aperçu" at bounding box center [466, 74] width 26 height 6
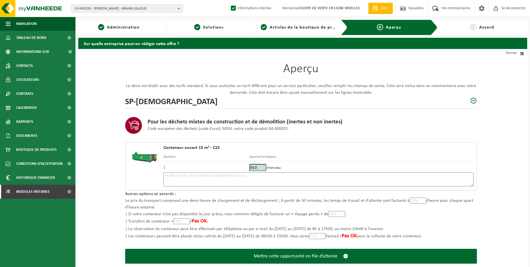
click at [299, 181] on textarea at bounding box center [319, 179] width 310 height 14
type textarea "p"
click at [193, 176] on textarea "Placement 15m3 tt venant" at bounding box center [319, 179] width 310 height 14
click at [233, 176] on textarea "Placement 15m3 étroit tt venant" at bounding box center [319, 179] width 310 height 14
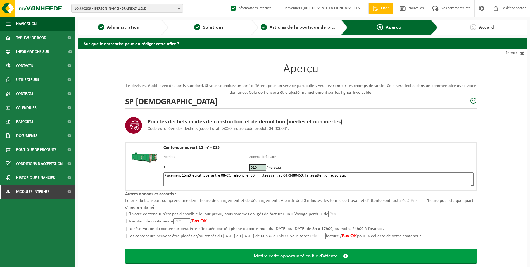
type textarea "Placement 15m3 étroit tt venant le 08/09. Télèphoner 30 minutes avant au 047348…"
click at [299, 255] on span "Mettre cette opportunité en file d’attente" at bounding box center [296, 256] width 84 height 6
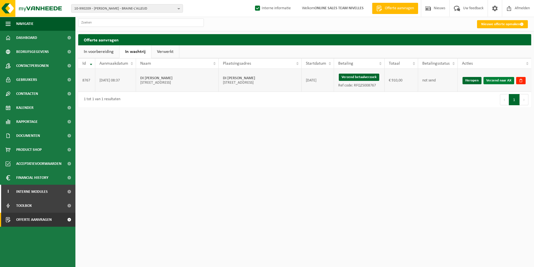
click at [493, 79] on link "Verzend naar AX" at bounding box center [499, 80] width 31 height 7
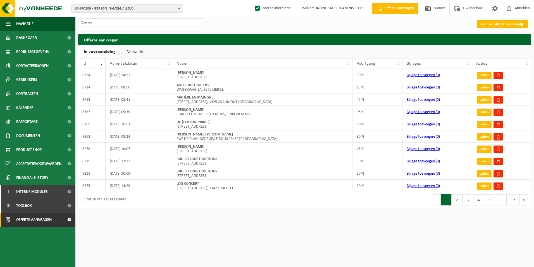
click at [130, 51] on link "Verwerkt" at bounding box center [136, 51] width 28 height 13
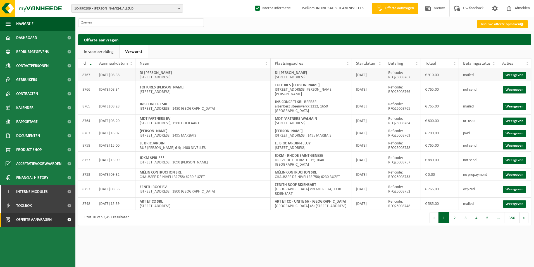
drag, startPoint x: 275, startPoint y: 72, endPoint x: 317, endPoint y: 72, distance: 41.9
click at [317, 72] on td "DI BATTISTA GLORIA RUE DES FRAISIERS 13; 1476 HOUTAIN-LE-VAL" at bounding box center [311, 75] width 81 height 12
copy strong "DI BATTISTA GLORIA"
click at [222, 51] on ul "In voorbereiding Verwerkt" at bounding box center [304, 51] width 453 height 13
click at [82, 9] on span "10-990209 - CAUWE SIMON - BRAINE-L'ALLEUD" at bounding box center [124, 8] width 101 height 8
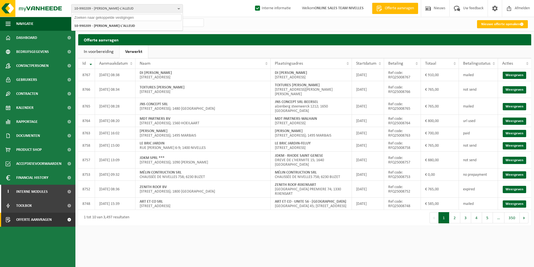
click at [84, 16] on input "text" at bounding box center [127, 17] width 109 height 7
paste input "VIGNERON FRÉDÉRIC"
type input "VIGNERON FRÉDÉRIC"
click at [115, 26] on strong "VIGNERON FRÉDÉRIC" at bounding box center [121, 26] width 26 height 4
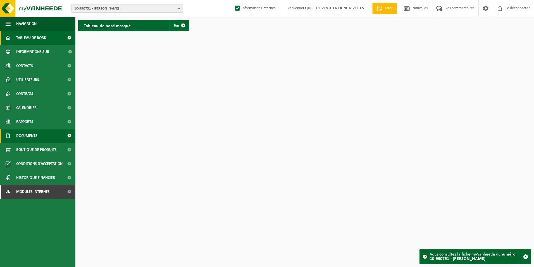
click at [36, 134] on span "Documents" at bounding box center [26, 136] width 21 height 14
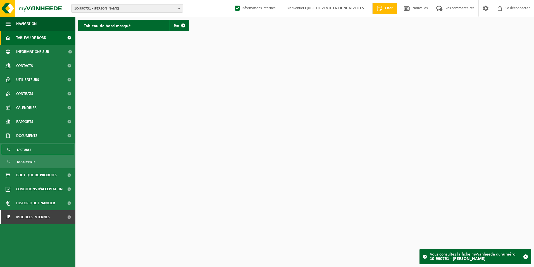
click at [19, 148] on span "Factures" at bounding box center [24, 149] width 14 height 11
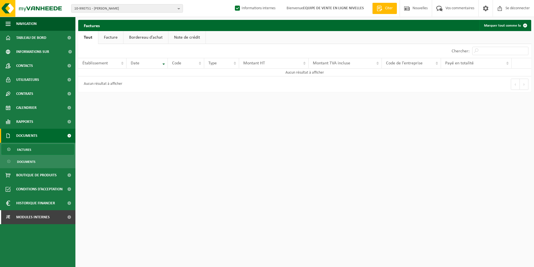
click at [109, 39] on link "Facture" at bounding box center [110, 37] width 25 height 13
